Goal: Task Accomplishment & Management: Manage account settings

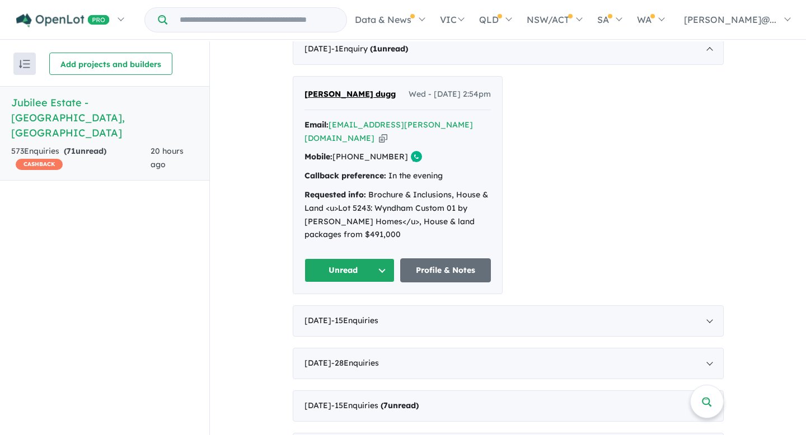
scroll to position [481, 0]
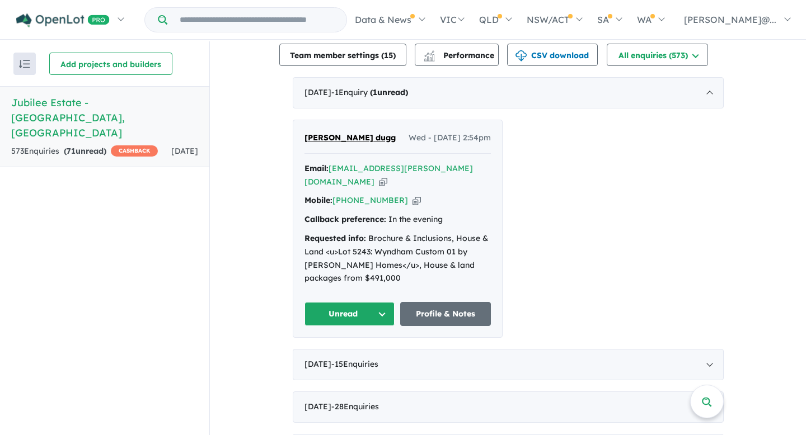
scroll to position [479, 0]
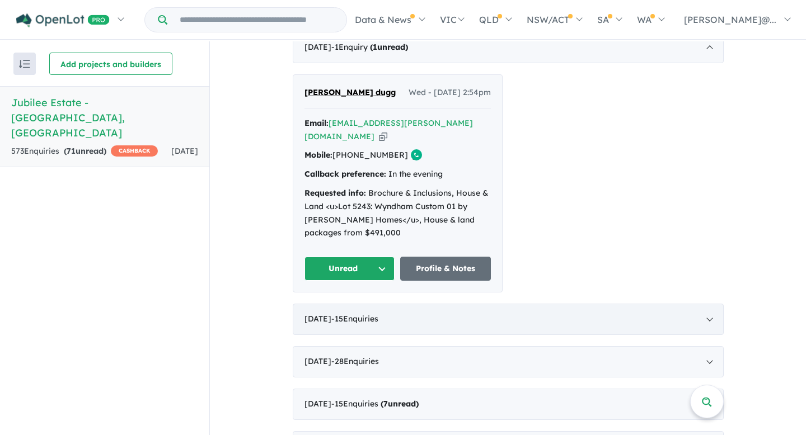
click at [596, 304] on div "September 2025 - 15 Enquir ies ( 0 unread)" at bounding box center [508, 319] width 431 height 31
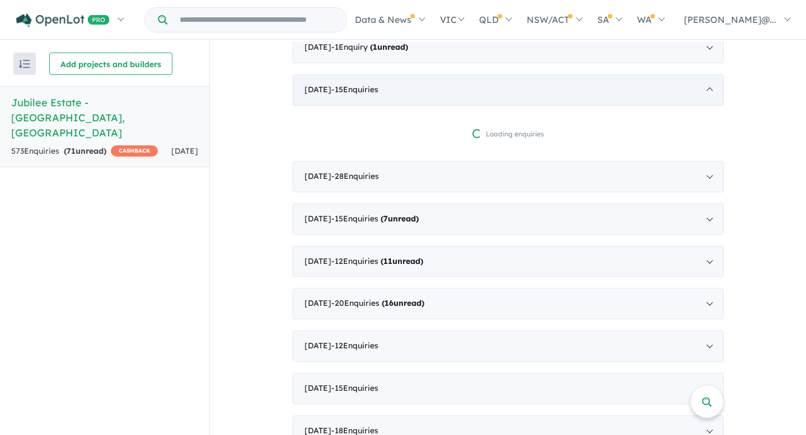
scroll to position [1, 0]
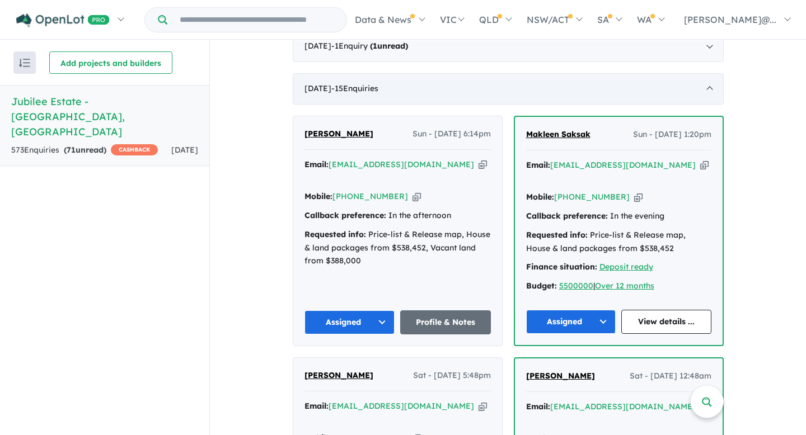
click at [531, 89] on div "September 2025 - 15 Enquir ies ( 0 unread)" at bounding box center [508, 88] width 431 height 31
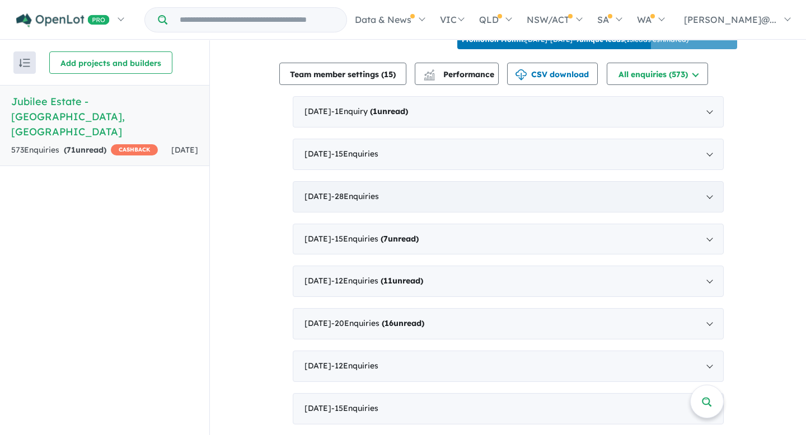
scroll to position [377, 0]
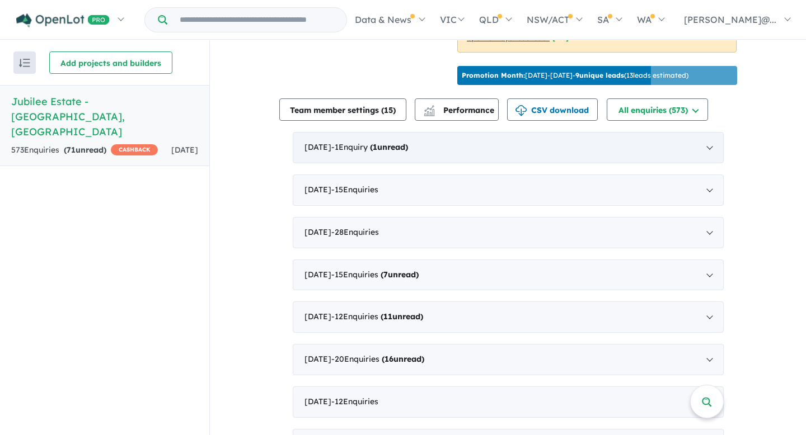
click at [498, 152] on div "October 2025 - 1 Enquir y ( 1 unread)" at bounding box center [508, 147] width 431 height 31
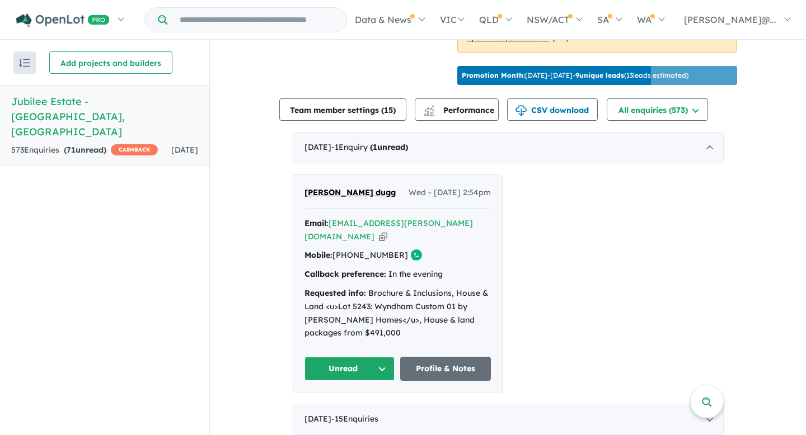
drag, startPoint x: 389, startPoint y: 240, endPoint x: 349, endPoint y: 241, distance: 39.8
click at [349, 250] on link "[PHONE_NUMBER]" at bounding box center [370, 255] width 76 height 10
copy link "412 710 621"
click at [387, 231] on icon "button" at bounding box center [383, 237] width 8 height 12
copy link "412 710 621"
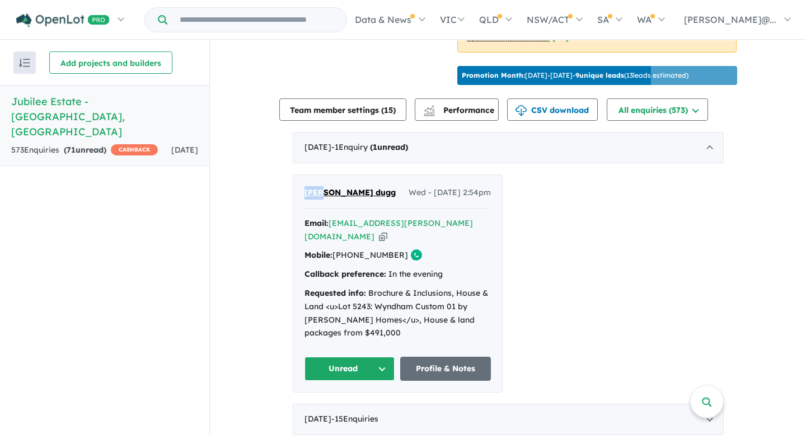
drag, startPoint x: 299, startPoint y: 190, endPoint x: 319, endPoint y: 191, distance: 19.0
click at [319, 191] on div "neel dugg Wed - 01/10/2025, 2:54pm Email: nillo.duggal@gmail.com Copied! Mobile…" at bounding box center [397, 283] width 209 height 217
copy span "neel"
drag, startPoint x: 348, startPoint y: 188, endPoint x: 321, endPoint y: 190, distance: 26.4
click at [321, 190] on div "neel dugg Wed - 01/10/2025, 2:54pm" at bounding box center [398, 197] width 186 height 22
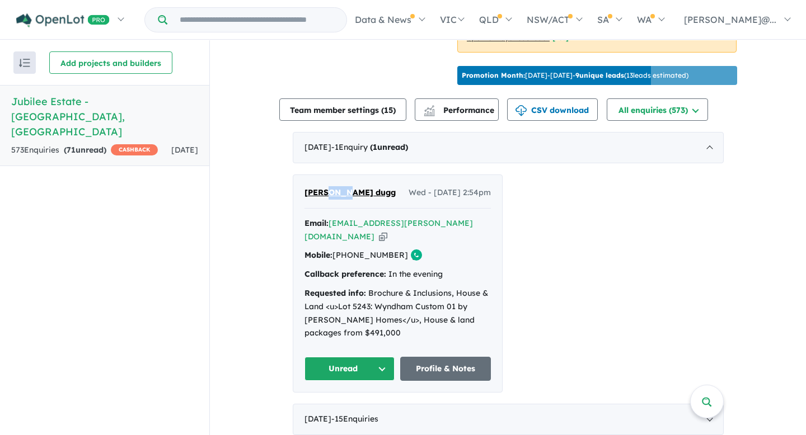
copy span "dugg"
click at [378, 357] on button "Unread" at bounding box center [350, 369] width 91 height 24
click at [344, 409] on button "Assigned" at bounding box center [353, 422] width 97 height 26
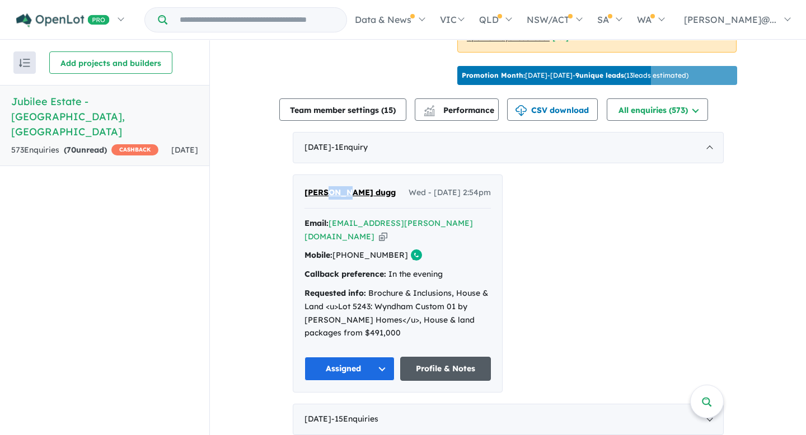
click at [453, 357] on link "Profile & Notes" at bounding box center [445, 369] width 91 height 24
